Goal: Task Accomplishment & Management: Complete application form

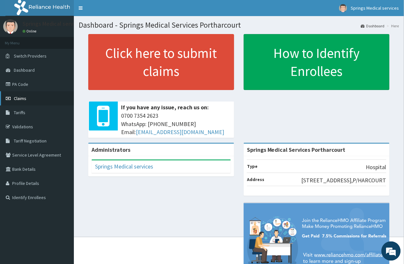
click at [23, 97] on span "Claims" at bounding box center [20, 98] width 13 height 6
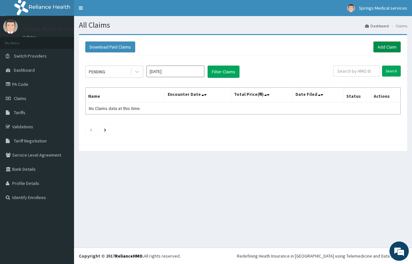
click at [388, 44] on link "Add Claim" at bounding box center [386, 46] width 27 height 11
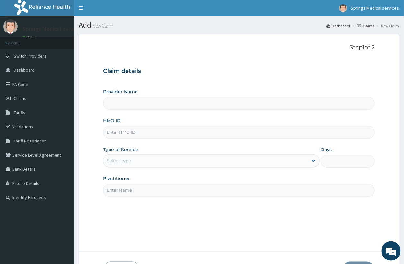
type input "Springs Medical Services Portharcourt"
click at [122, 132] on input "HMO ID" at bounding box center [239, 132] width 272 height 13
type input "SFA/11612/A"
click at [198, 163] on div "Select type" at bounding box center [206, 161] width 204 height 10
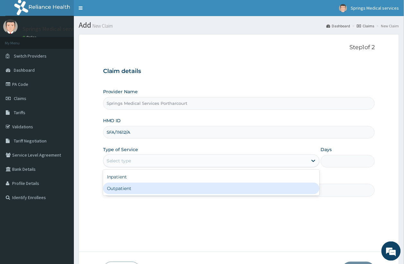
click at [137, 191] on div "Outpatient" at bounding box center [211, 189] width 217 height 12
type input "1"
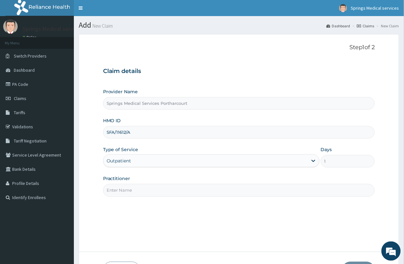
click at [166, 199] on div "Step 1 of 2 Claim details Provider Name Springs Medical Services Portharcourt H…" at bounding box center [239, 143] width 272 height 198
click at [165, 193] on input "Practitioner" at bounding box center [239, 190] width 272 height 13
type input "Tony"
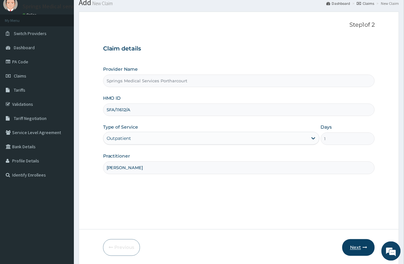
scroll to position [46, 0]
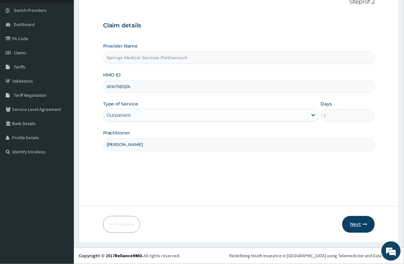
click at [361, 220] on button "Next" at bounding box center [359, 224] width 32 height 17
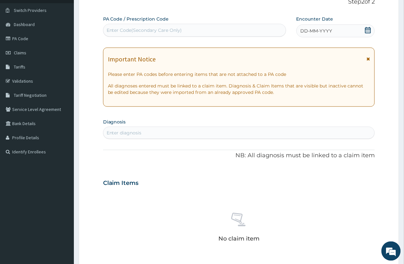
click at [177, 31] on div "Enter Code(Secondary Care Only)" at bounding box center [145, 30] width 76 height 6
click at [371, 30] on icon at bounding box center [369, 30] width 6 height 6
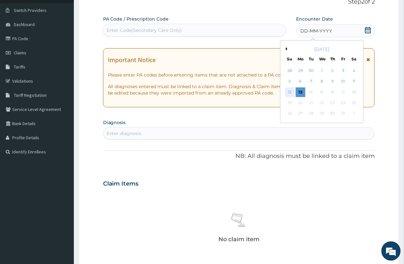
click at [291, 92] on div "12" at bounding box center [290, 92] width 10 height 10
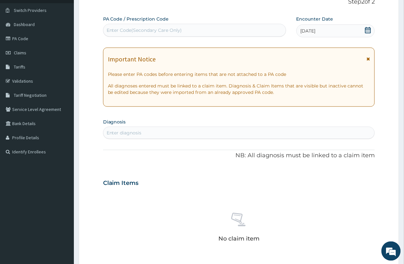
click at [134, 133] on div "Enter diagnosis" at bounding box center [124, 133] width 35 height 6
type input "P"
